Goal: Complete application form: Complete application form

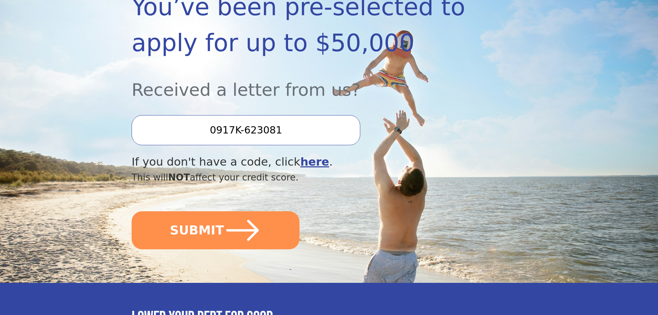
scroll to position [138, 0]
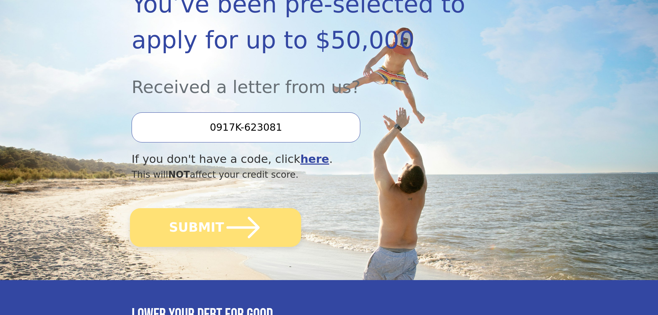
click at [234, 225] on icon "submit" at bounding box center [243, 227] width 38 height 38
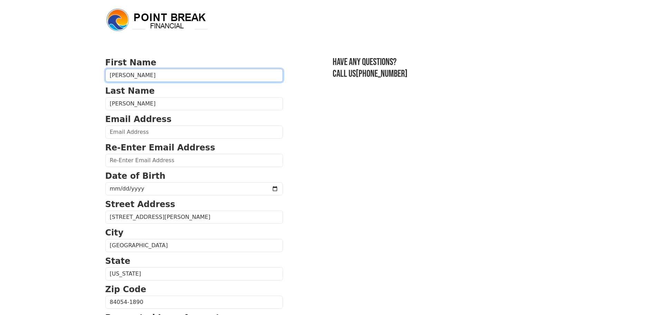
click at [140, 77] on input "[PERSON_NAME]" at bounding box center [194, 75] width 178 height 13
type input "[PERSON_NAME]"
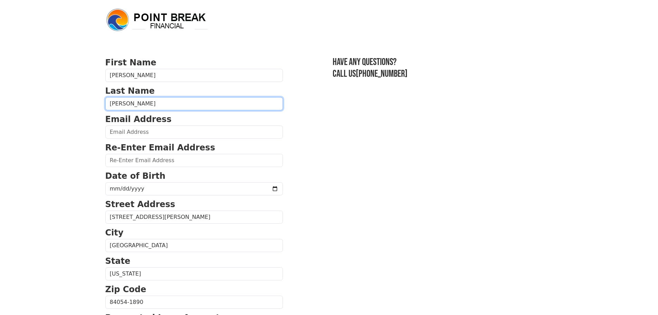
click at [149, 107] on input "[PERSON_NAME]" at bounding box center [194, 103] width 178 height 13
type input "[PERSON_NAME]"
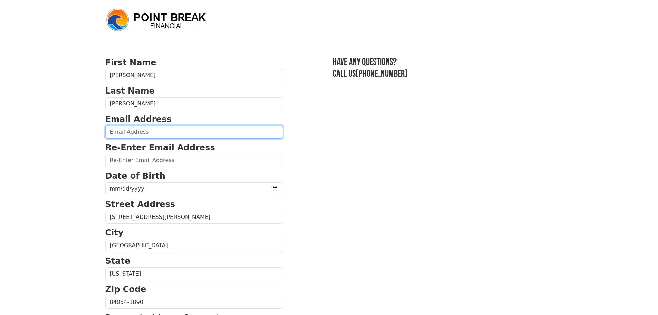
click at [153, 135] on input "email" at bounding box center [194, 131] width 178 height 13
type input "[EMAIL_ADDRESS][DOMAIN_NAME]"
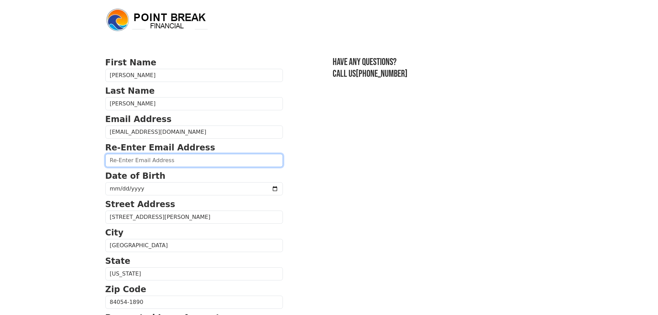
click at [149, 161] on input "email" at bounding box center [194, 160] width 178 height 13
type input "[EMAIL_ADDRESS][DOMAIN_NAME]"
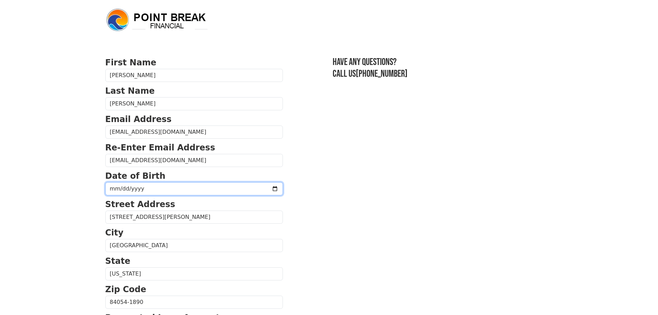
click at [258, 190] on input "date" at bounding box center [194, 188] width 178 height 13
type input "[DATE]"
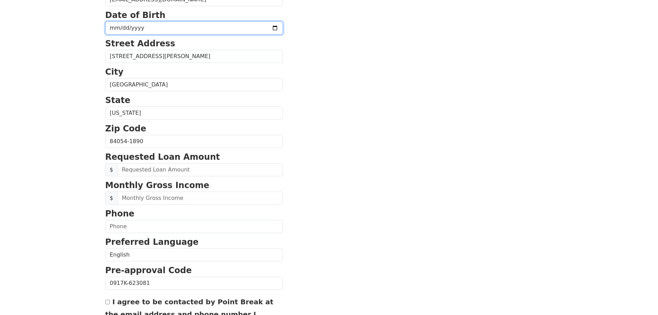
scroll to position [173, 0]
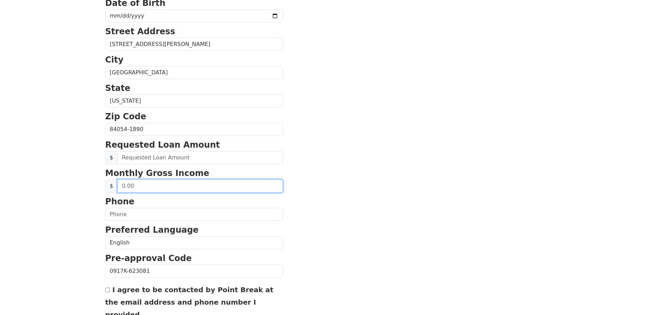
click at [183, 187] on input "text" at bounding box center [199, 185] width 165 height 13
type input "90,000.00"
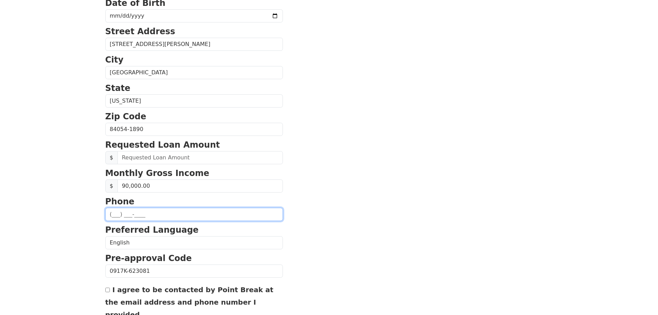
click at [160, 220] on input "text" at bounding box center [194, 214] width 178 height 13
type input "[PHONE_NUMBER]"
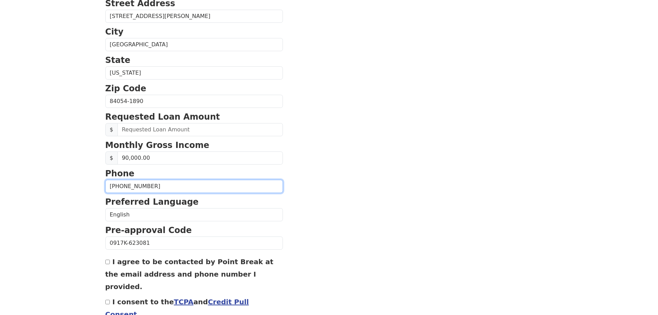
scroll to position [235, 0]
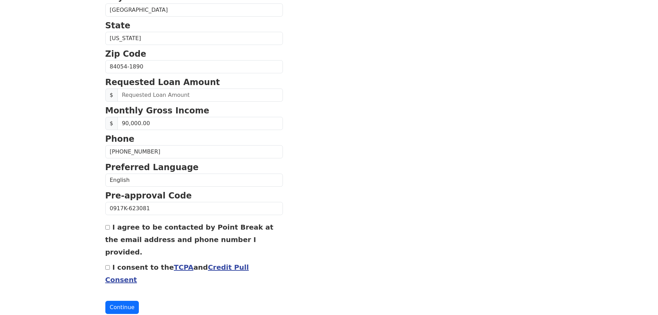
click at [107, 265] on input "I consent to the TCPA and Credit Pull Consent" at bounding box center [107, 267] width 4 height 4
checkbox input "true"
click at [107, 229] on input "I agree to be contacted by Point Break at the email address and phone number I …" at bounding box center [107, 227] width 4 height 4
checkbox input "true"
click at [122, 300] on button "Continue" at bounding box center [122, 306] width 34 height 13
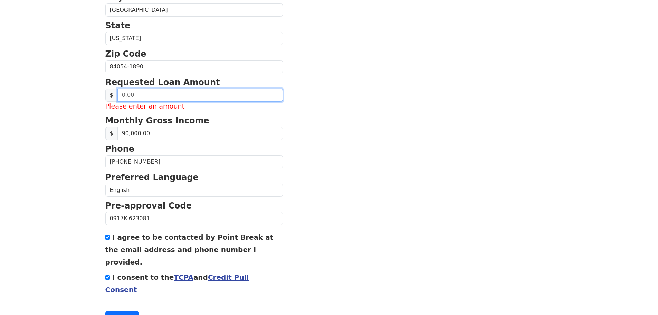
click at [153, 94] on input "text" at bounding box center [199, 94] width 165 height 13
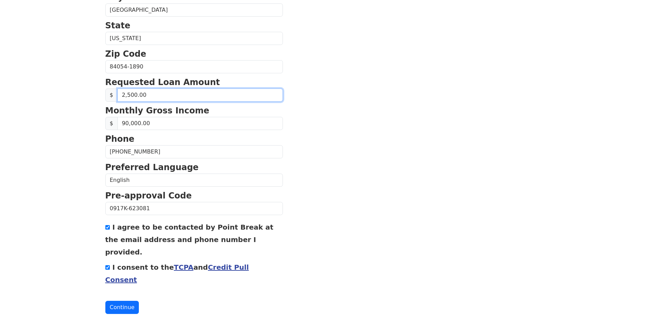
type input "25,000.00"
click at [129, 300] on button "Continue" at bounding box center [122, 306] width 34 height 13
